Goal: Information Seeking & Learning: Learn about a topic

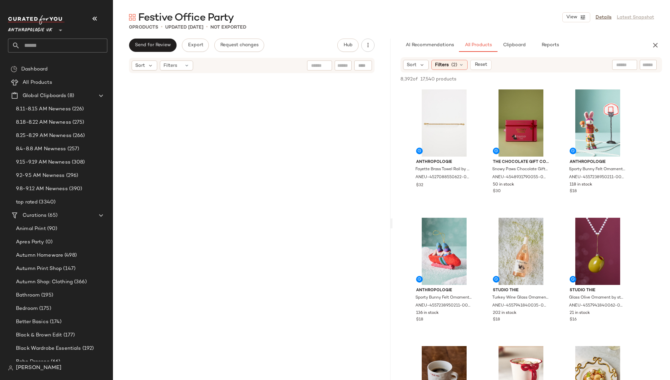
scroll to position [656, 0]
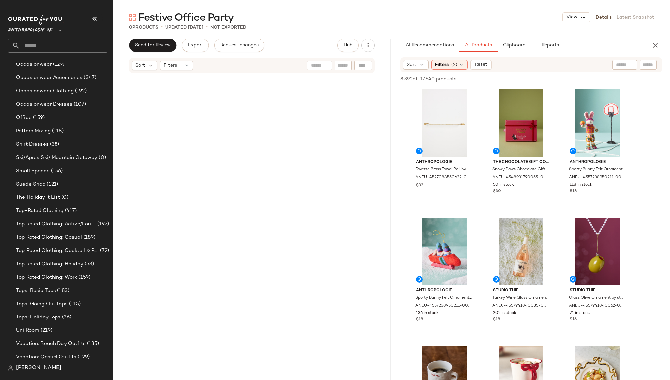
click at [52, 46] on input "text" at bounding box center [63, 46] width 87 height 14
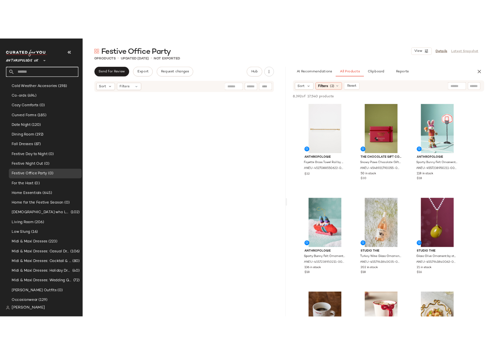
scroll to position [365, 0]
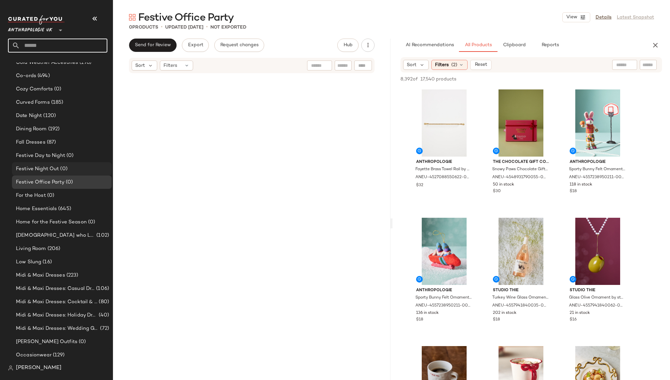
click at [51, 169] on span "Festive Night Out" at bounding box center [37, 169] width 43 height 8
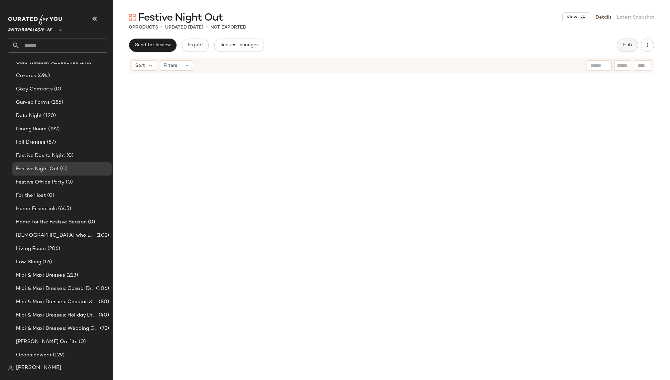
click at [628, 48] on button "Hub" at bounding box center [627, 45] width 21 height 13
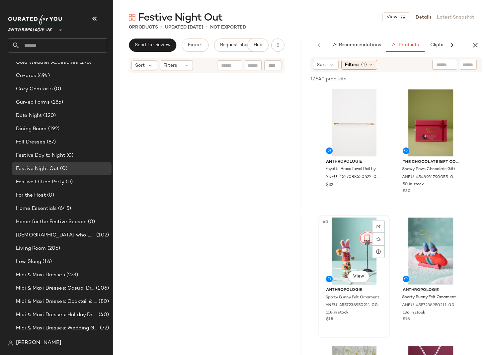
scroll to position [0, 0]
click at [96, 13] on button "button" at bounding box center [95, 19] width 16 height 16
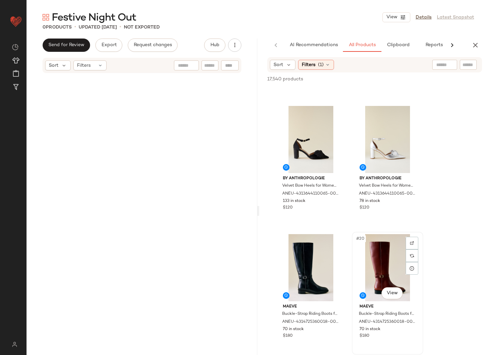
scroll to position [1006, 0]
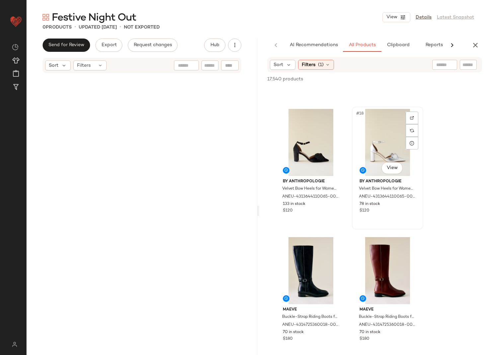
click at [382, 143] on div "#18 View" at bounding box center [387, 142] width 67 height 67
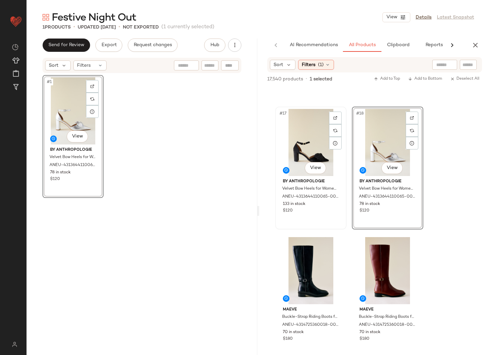
click at [305, 142] on div "#17 View" at bounding box center [311, 142] width 67 height 67
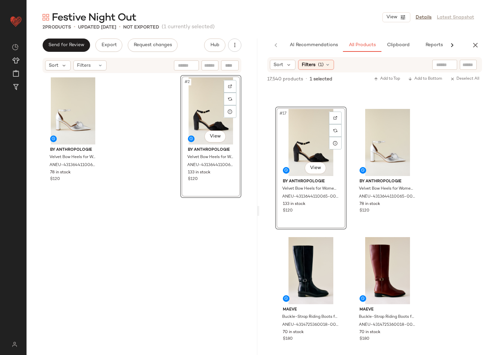
drag, startPoint x: 322, startPoint y: 142, endPoint x: 169, endPoint y: 7, distance: 204.3
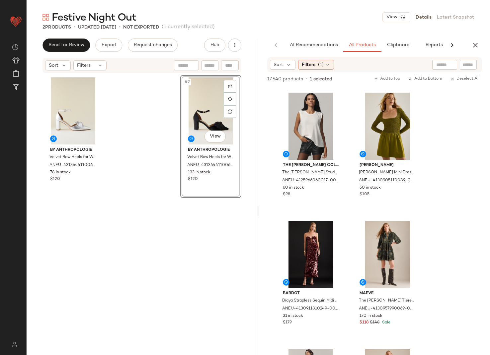
scroll to position [1800, 0]
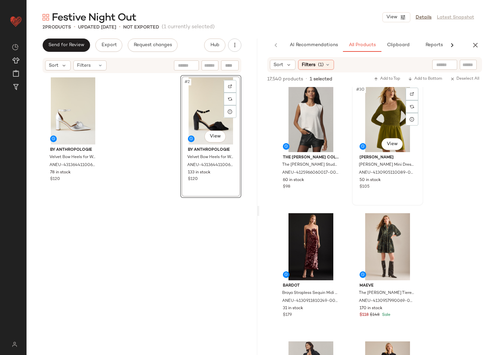
click at [373, 140] on div "#30 View" at bounding box center [387, 118] width 67 height 67
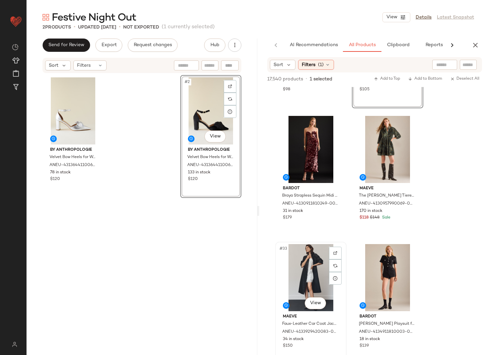
scroll to position [1907, 0]
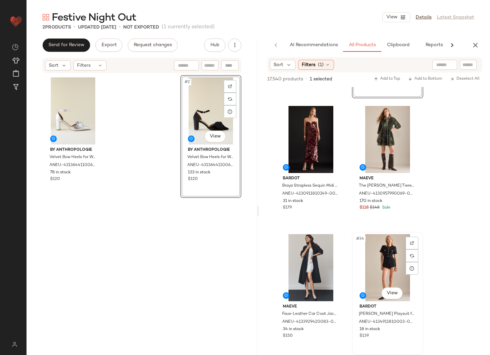
click at [383, 270] on div "#34 View" at bounding box center [387, 267] width 67 height 67
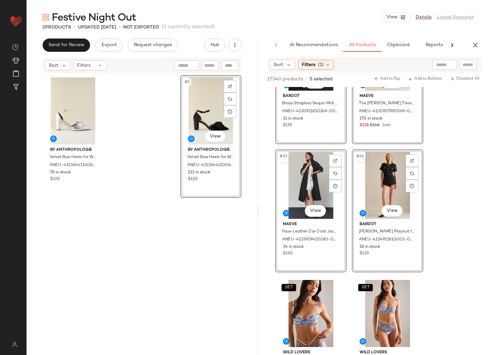
scroll to position [1997, 0]
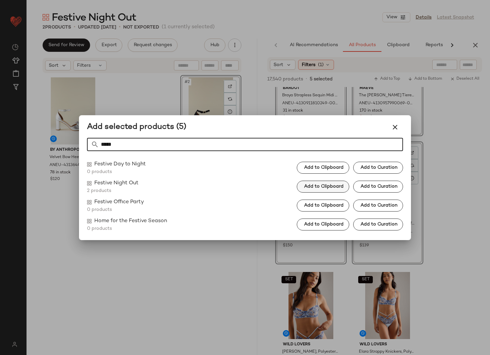
type input "*****"
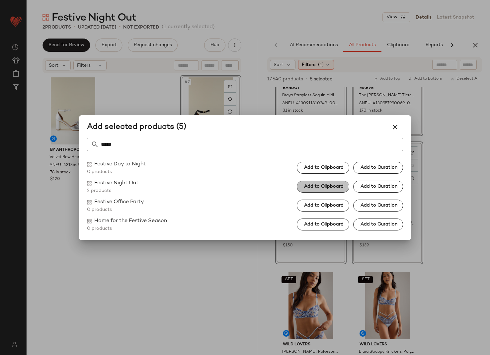
click at [338, 185] on span "Add to Clipboard" at bounding box center [324, 186] width 40 height 5
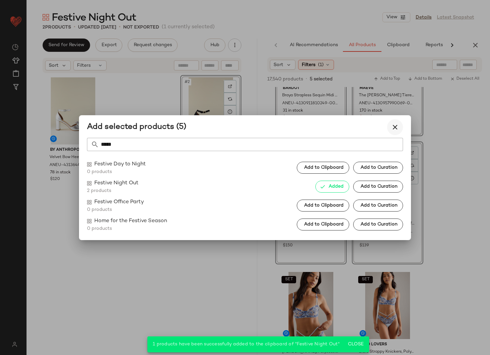
click at [392, 126] on icon "button" at bounding box center [395, 127] width 8 height 8
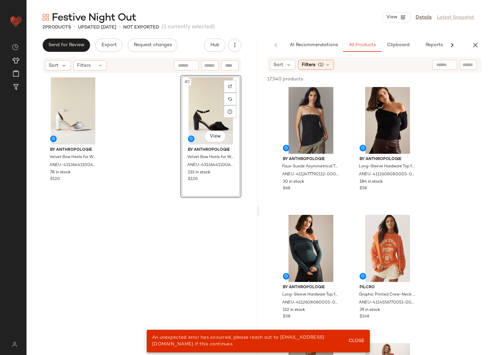
scroll to position [2975, 0]
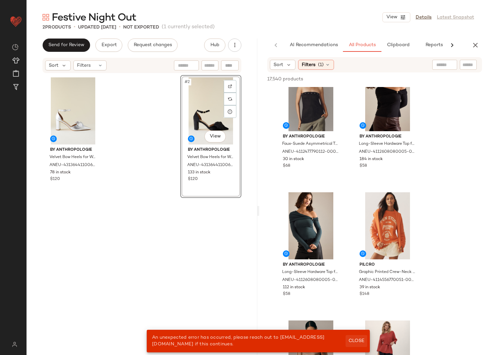
click at [360, 335] on button "Close" at bounding box center [357, 341] width 22 height 12
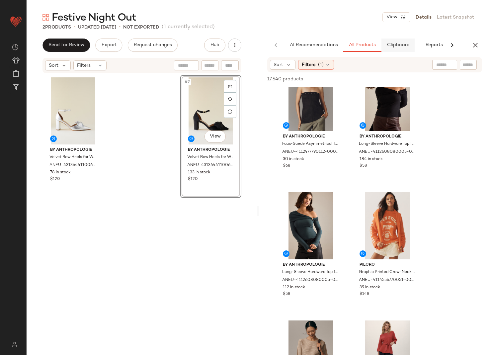
click at [400, 45] on span "Clipboard" at bounding box center [398, 45] width 23 height 5
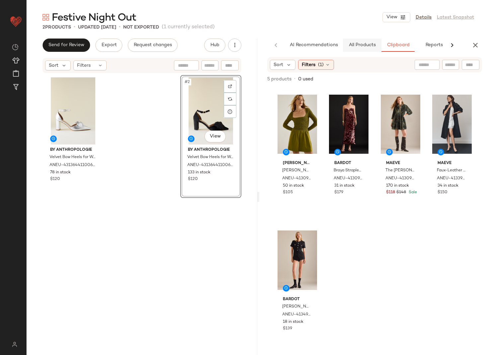
click at [356, 45] on span "All Products" at bounding box center [362, 45] width 27 height 5
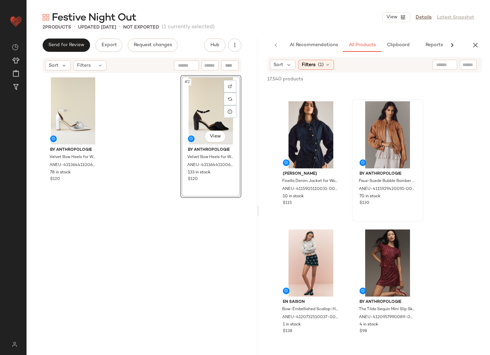
scroll to position [3454, 0]
